Goal: Information Seeking & Learning: Compare options

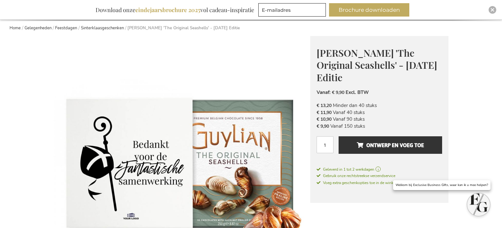
scroll to position [112, 0]
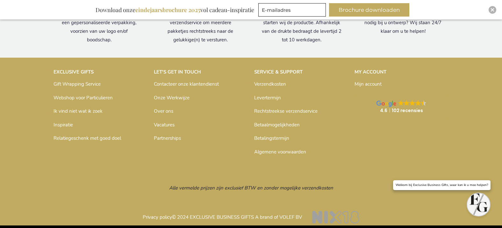
scroll to position [775, 0]
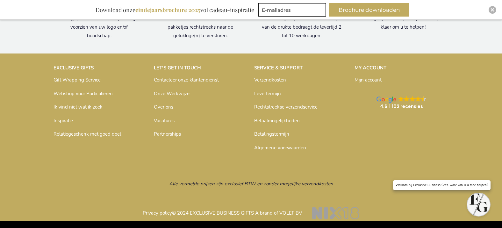
click at [270, 103] on p "Rechtstreekse verzendservice" at bounding box center [301, 107] width 94 height 10
click at [270, 106] on link "Rechtstreekse verzendservice" at bounding box center [285, 107] width 63 height 6
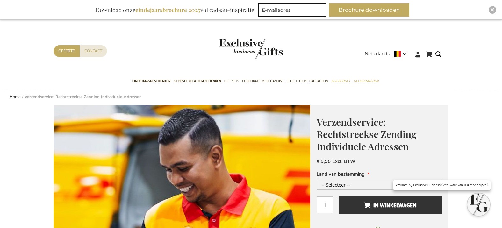
scroll to position [68, 0]
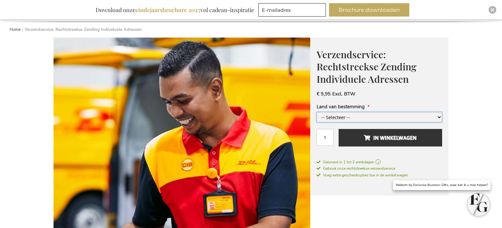
click at [384, 117] on select "-- Selecteer -- België en/of Nederland Duitsland Luxemburg +€ 3,00 Frankrijk +€…" at bounding box center [379, 117] width 125 height 10
select select "1577"
click at [317, 112] on select "-- Selecteer -- België en/of Nederland Duitsland Luxemburg +€ 3,00 Frankrijk +€…" at bounding box center [379, 117] width 125 height 10
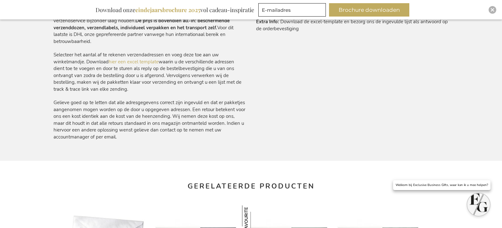
scroll to position [572, 0]
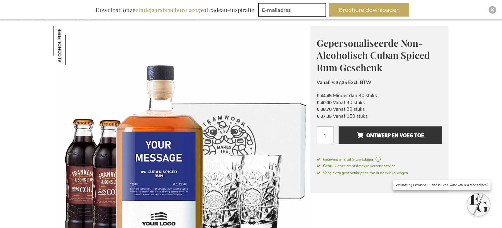
scroll to position [80, 0]
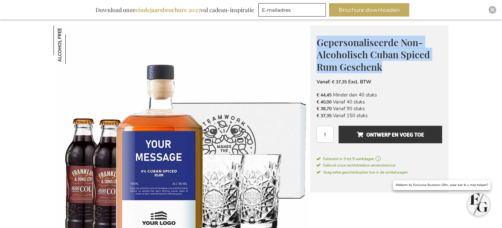
drag, startPoint x: 318, startPoint y: 44, endPoint x: 418, endPoint y: 66, distance: 103.1
click at [418, 66] on h1 "Gepersonaliseerde Non-Alcoholisch Cuban Spiced Rum Geschenk" at bounding box center [379, 54] width 125 height 37
click at [414, 63] on h1 "Gepersonaliseerde Non-Alcoholisch Cuban Spiced Rum Geschenk" at bounding box center [379, 54] width 125 height 37
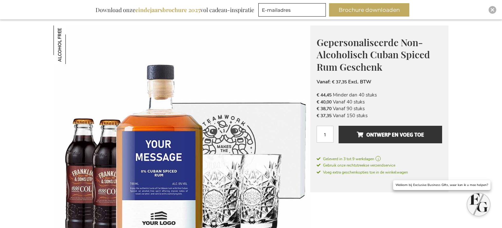
click at [329, 39] on span "Gepersonaliseerde Non-Alcoholisch Cuban Spiced Rum Geschenk" at bounding box center [373, 54] width 113 height 37
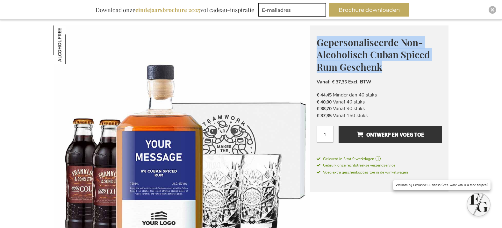
drag, startPoint x: 318, startPoint y: 41, endPoint x: 412, endPoint y: 69, distance: 98.0
click at [412, 69] on h1 "Gepersonaliseerde Non-Alcoholisch Cuban Spiced Rum Geschenk" at bounding box center [379, 54] width 125 height 37
click at [397, 63] on h1 "Gepersonaliseerde Non-Alcoholisch Cuban Spiced Rum Geschenk" at bounding box center [379, 54] width 125 height 37
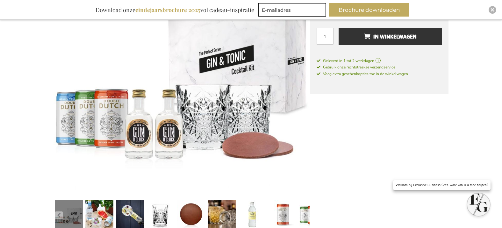
scroll to position [42, 0]
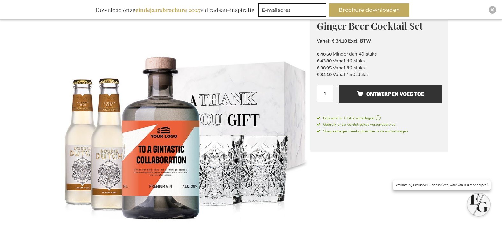
scroll to position [113, 0]
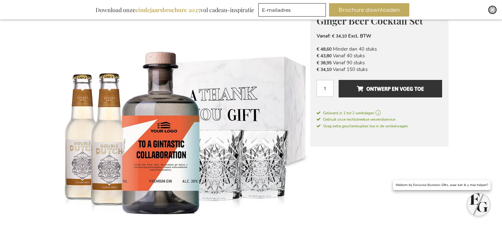
click at [491, 7] on div "Close" at bounding box center [493, 10] width 8 height 8
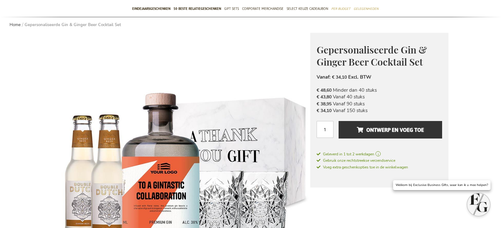
scroll to position [52, 0]
click at [418, 47] on span "Gepersonaliseerde Gin & Ginger Beer Cocktail Set" at bounding box center [372, 56] width 110 height 25
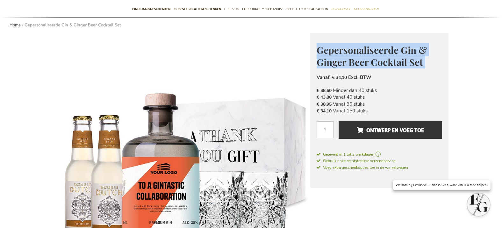
drag, startPoint x: 311, startPoint y: 52, endPoint x: 433, endPoint y: 68, distance: 122.7
click at [433, 68] on div "Gepersonaliseerde Gin & Ginger Beer Cocktail Set Een uniek relatiegeschenk Mess…" at bounding box center [379, 110] width 138 height 155
click at [437, 74] on div "Vanaf: € 34,10 Excl. BTW" at bounding box center [379, 77] width 125 height 7
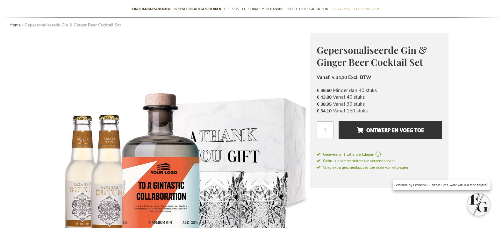
click at [316, 45] on div "Gepersonaliseerde Gin & Ginger Beer Cocktail Set Een uniek relatiegeschenk Mess…" at bounding box center [379, 110] width 138 height 155
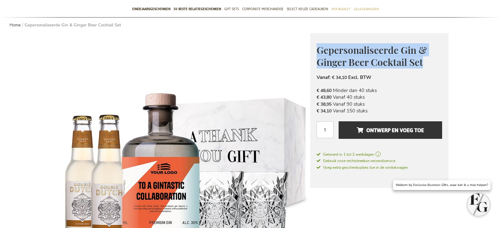
drag, startPoint x: 314, startPoint y: 48, endPoint x: 427, endPoint y: 63, distance: 114.1
click at [427, 63] on div "Gepersonaliseerde Gin & Ginger Beer Cocktail Set Een uniek relatiegeschenk Mess…" at bounding box center [379, 110] width 138 height 155
click at [320, 52] on span "Gepersonaliseerde Gin & Ginger Beer Cocktail Set" at bounding box center [372, 56] width 110 height 25
drag, startPoint x: 315, startPoint y: 49, endPoint x: 438, endPoint y: 64, distance: 123.5
click at [438, 64] on div "Gepersonaliseerde Gin & Ginger Beer Cocktail Set Een uniek relatiegeschenk Mess…" at bounding box center [379, 110] width 138 height 155
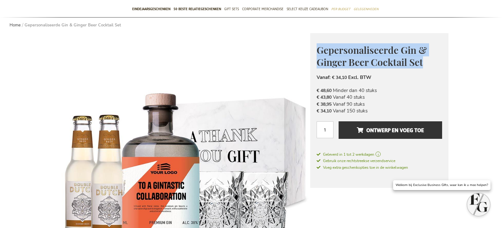
click at [355, 48] on span "Gepersonaliseerde Gin & Ginger Beer Cocktail Set" at bounding box center [372, 56] width 110 height 25
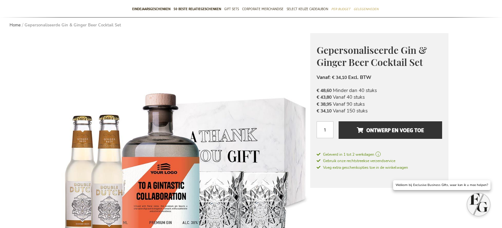
click at [340, 52] on span "Gepersonaliseerde Gin & Ginger Beer Cocktail Set" at bounding box center [372, 56] width 110 height 25
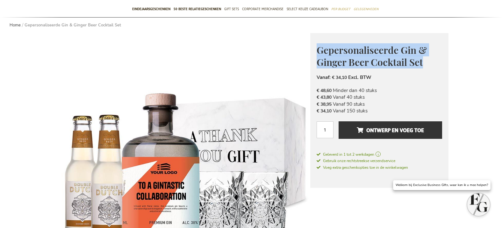
drag, startPoint x: 317, startPoint y: 51, endPoint x: 446, endPoint y: 61, distance: 129.4
click at [446, 61] on div "Gepersonaliseerde Gin & Ginger Beer Cocktail Set Een uniek relatiegeschenk Mess…" at bounding box center [379, 110] width 138 height 155
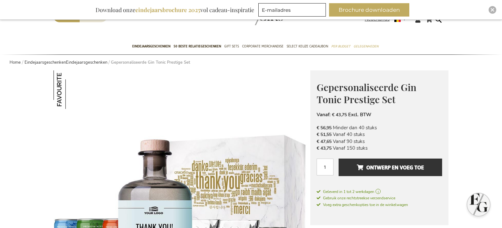
scroll to position [66, 0]
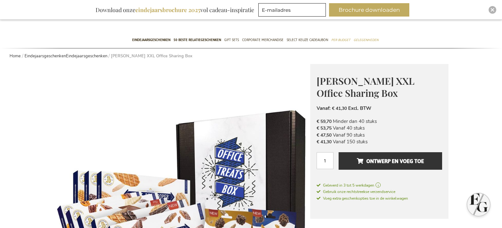
scroll to position [66, 0]
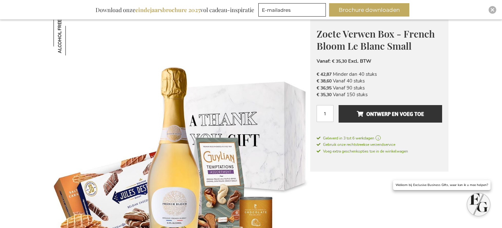
scroll to position [70, 0]
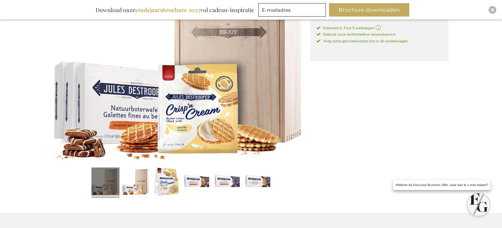
scroll to position [199, 0]
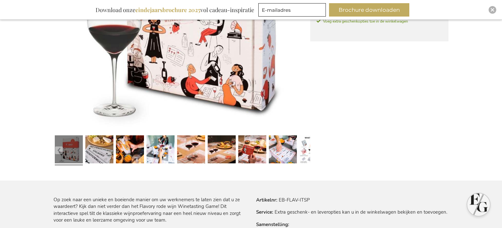
scroll to position [286, 0]
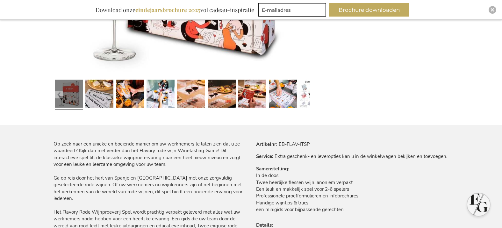
click at [113, 90] on div at bounding box center [99, 94] width 31 height 35
click at [111, 92] on link at bounding box center [99, 94] width 28 height 35
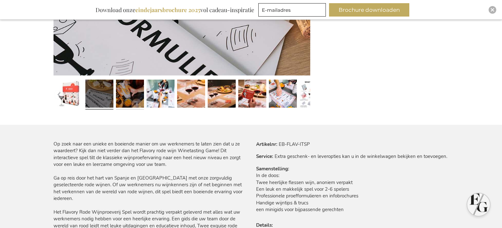
click at [129, 94] on link at bounding box center [130, 94] width 28 height 35
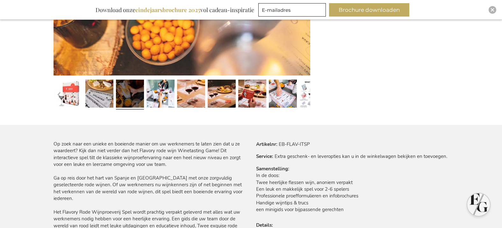
scroll to position [225, 0]
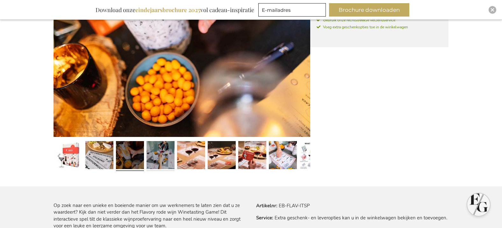
click at [155, 168] on link at bounding box center [161, 156] width 28 height 35
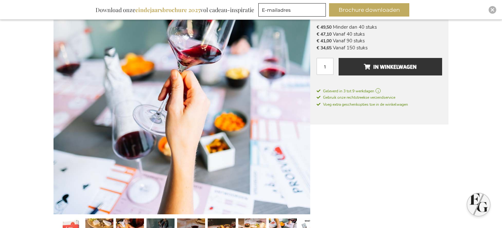
scroll to position [161, 0]
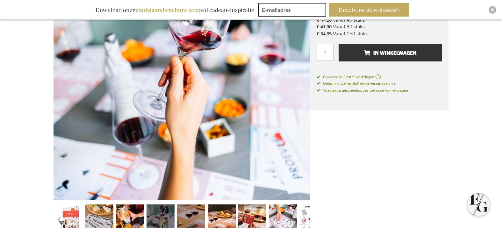
click at [186, 216] on link at bounding box center [191, 219] width 28 height 35
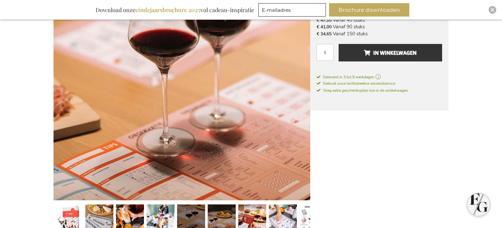
click at [218, 214] on link at bounding box center [222, 219] width 28 height 35
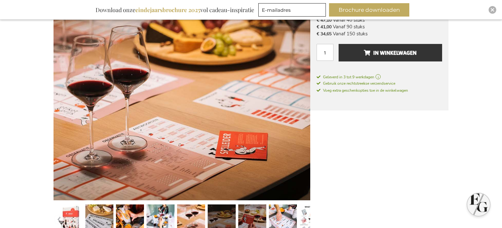
click at [247, 213] on link at bounding box center [252, 219] width 28 height 35
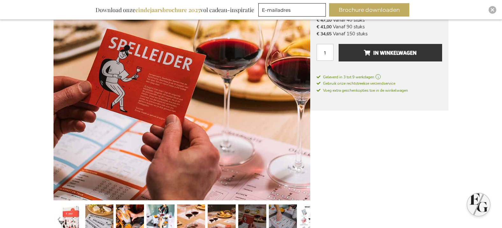
click at [276, 214] on link at bounding box center [283, 219] width 28 height 35
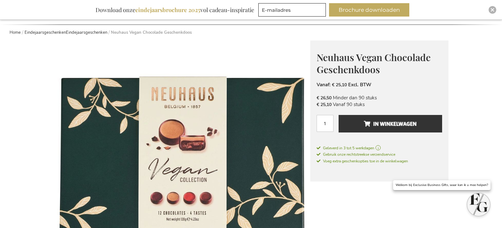
scroll to position [24, 0]
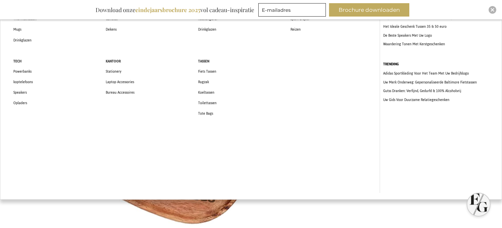
scroll to position [104, 0]
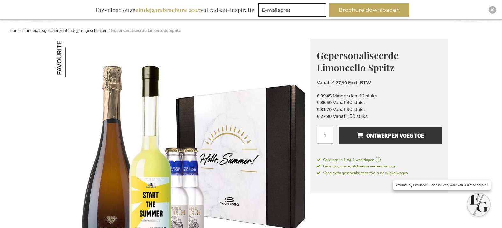
scroll to position [104, 0]
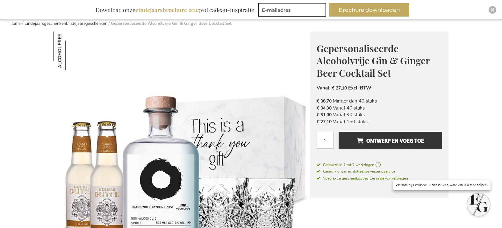
scroll to position [130, 0]
